Goal: Check status: Check status

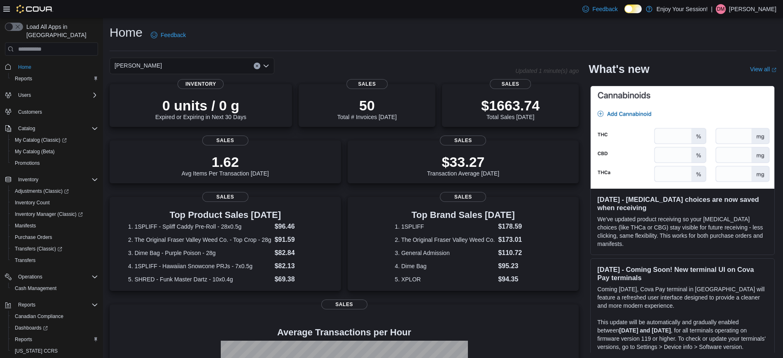
click at [218, 70] on div "[PERSON_NAME]" at bounding box center [192, 66] width 165 height 16
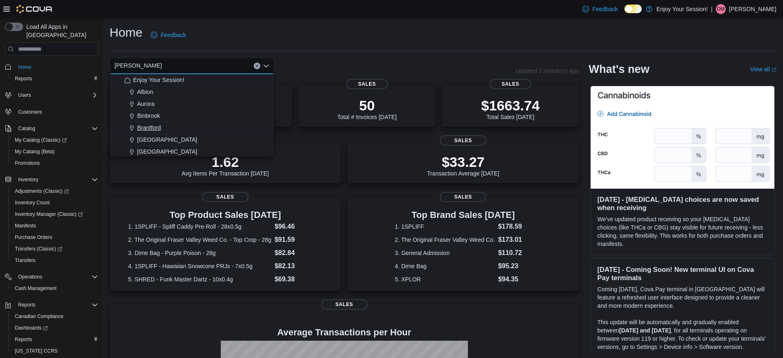
click at [200, 125] on div "Brantford" at bounding box center [196, 128] width 145 height 8
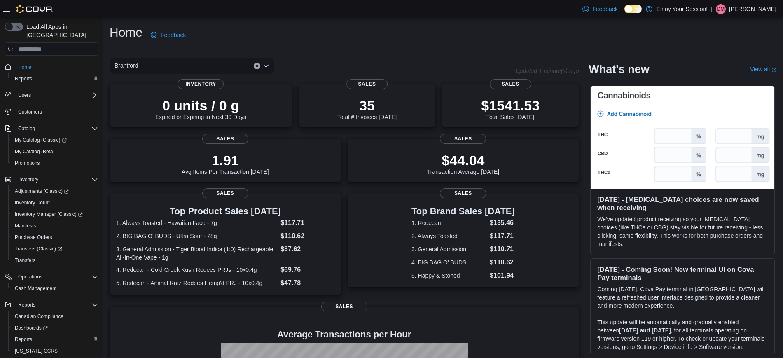
click at [159, 65] on div "Brantford" at bounding box center [192, 66] width 165 height 16
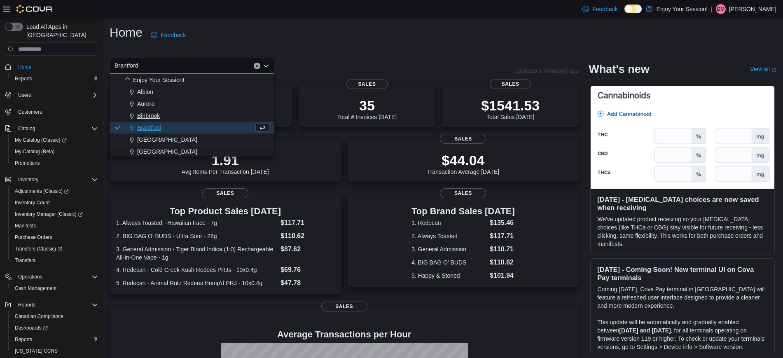
click at [164, 117] on div "Binbrook" at bounding box center [196, 116] width 145 height 8
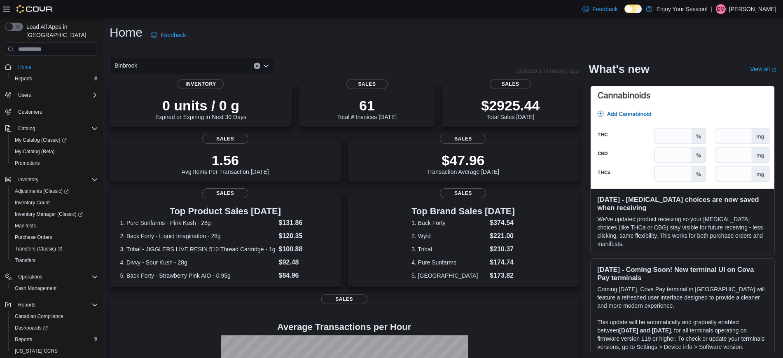
click at [163, 65] on div "Binbrook" at bounding box center [192, 66] width 165 height 16
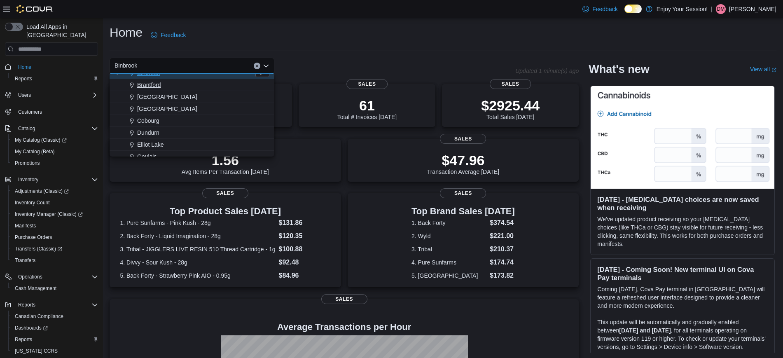
scroll to position [54, 0]
click at [167, 122] on div "Dundurn" at bounding box center [196, 122] width 145 height 8
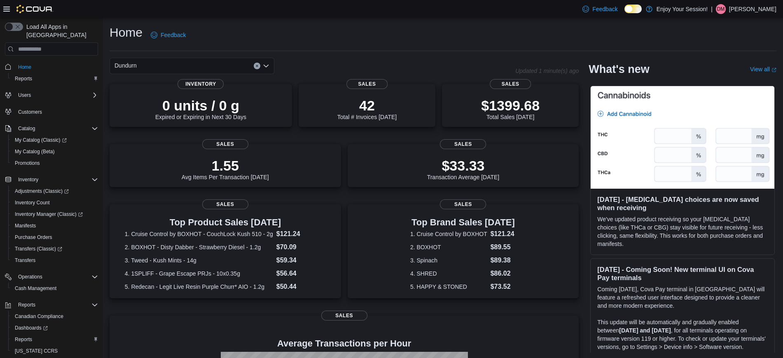
click at [174, 61] on div "Dundurn" at bounding box center [192, 66] width 165 height 16
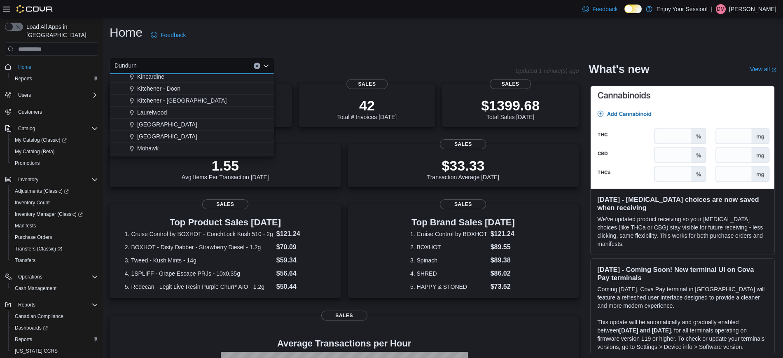
scroll to position [194, 0]
click at [143, 122] on span "Mohawk" at bounding box center [147, 125] width 21 height 8
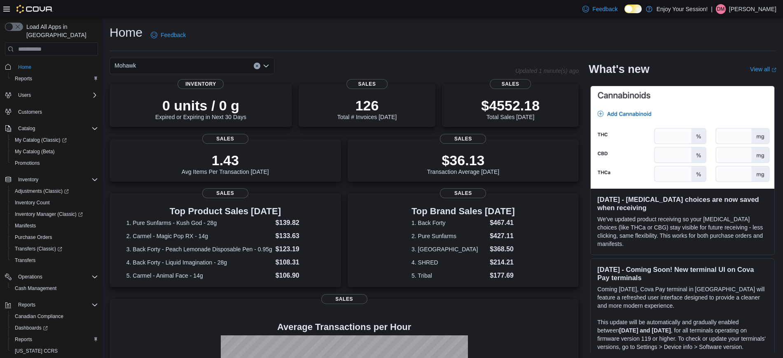
click at [143, 122] on div "0 units / 0 g Expired or Expiring in Next 30 Days Inventory" at bounding box center [201, 105] width 182 height 43
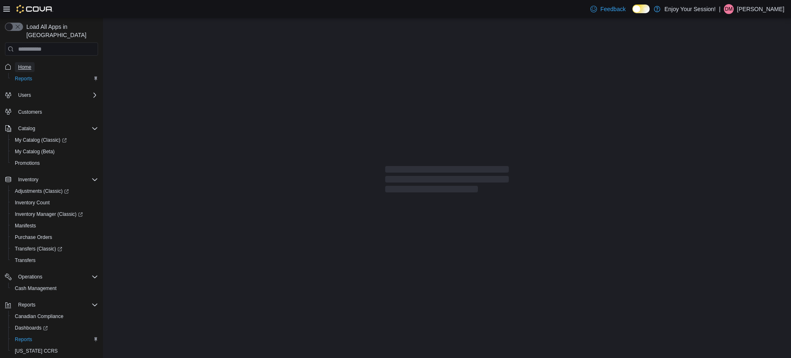
click at [29, 64] on span "Home" at bounding box center [24, 67] width 13 height 7
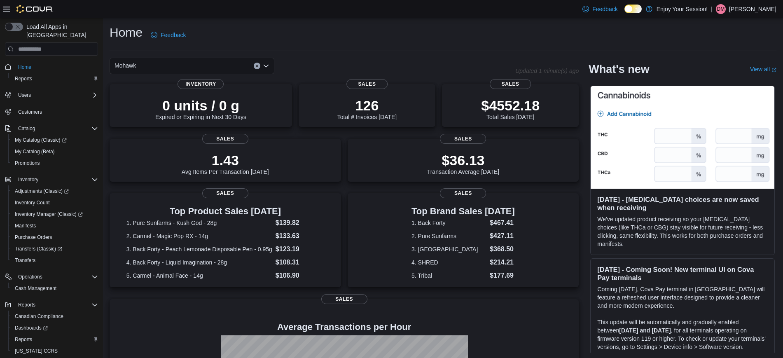
click at [197, 69] on div "Mohawk" at bounding box center [192, 66] width 165 height 16
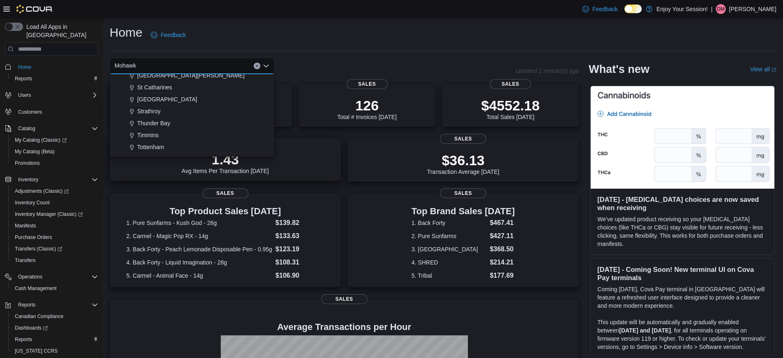
scroll to position [438, 0]
drag, startPoint x: 158, startPoint y: 106, endPoint x: 182, endPoint y: 111, distance: 24.0
click at [182, 111] on div "Strathroy" at bounding box center [196, 107] width 145 height 8
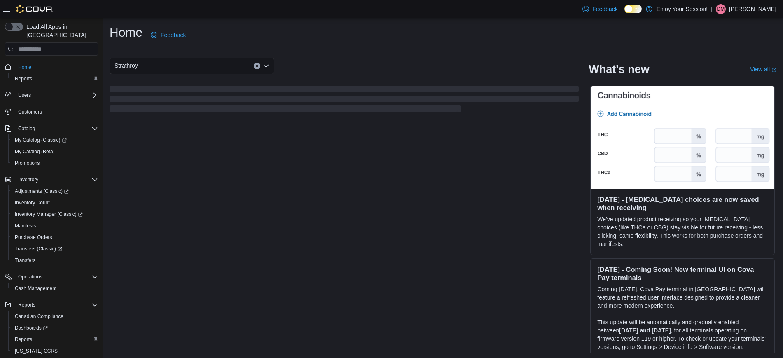
scroll to position [1, 0]
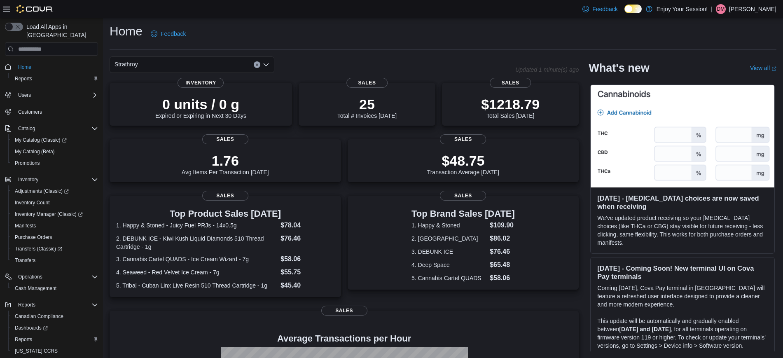
click at [258, 60] on div "Strathroy" at bounding box center [192, 64] width 165 height 16
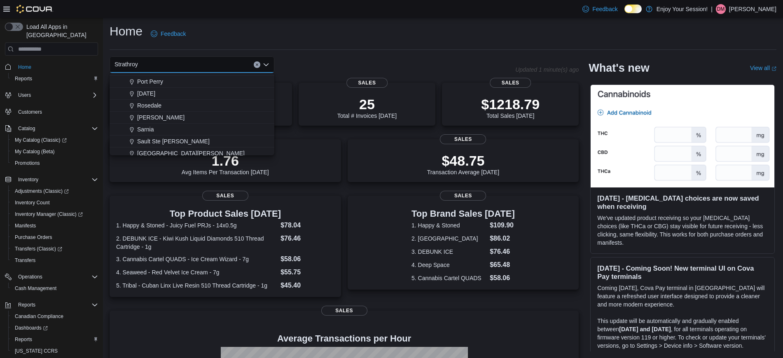
scroll to position [356, 0]
click at [147, 116] on span "[PERSON_NAME]" at bounding box center [160, 117] width 47 height 8
